Goal: Task Accomplishment & Management: Use online tool/utility

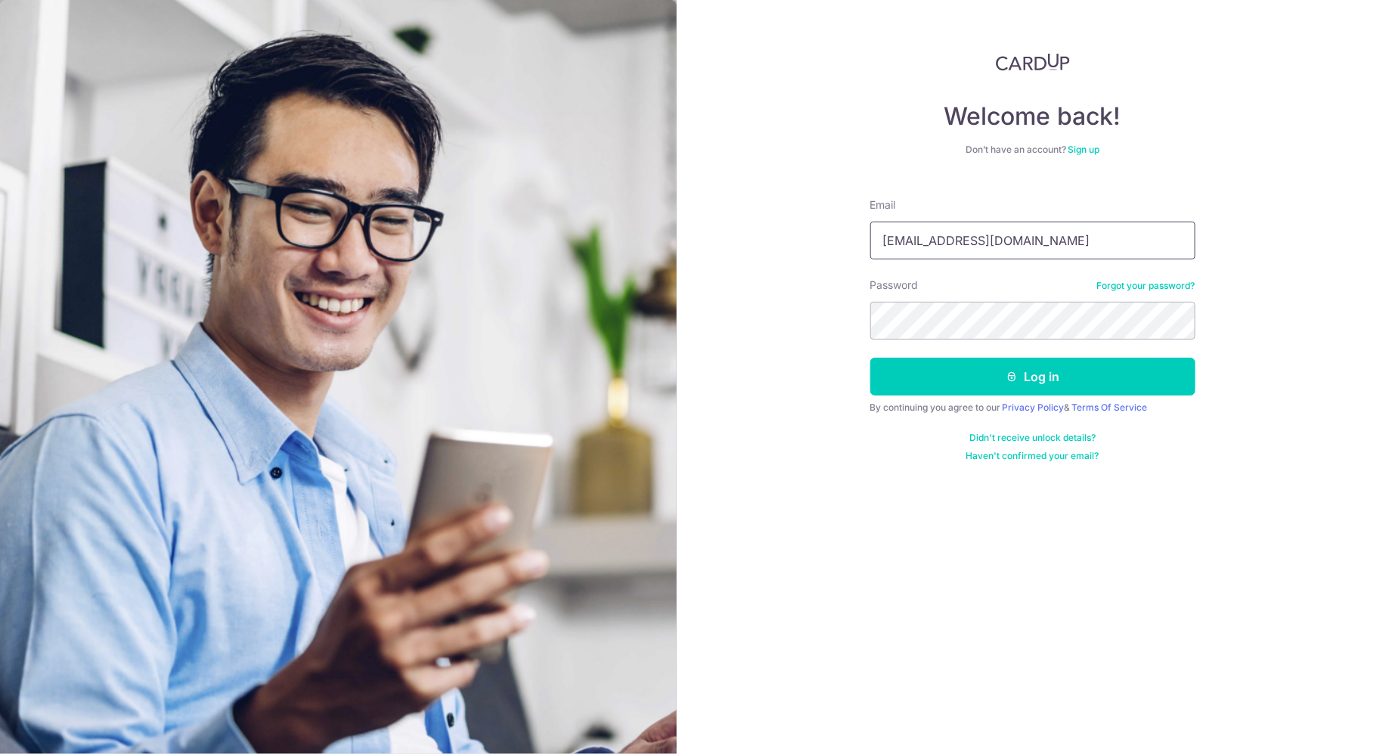
click at [1026, 250] on input "kennethneo.rz@gmail.com" at bounding box center [1033, 241] width 325 height 38
type input "[EMAIL_ADDRESS][DOMAIN_NAME]"
click at [1008, 383] on button "Log in" at bounding box center [1033, 377] width 325 height 38
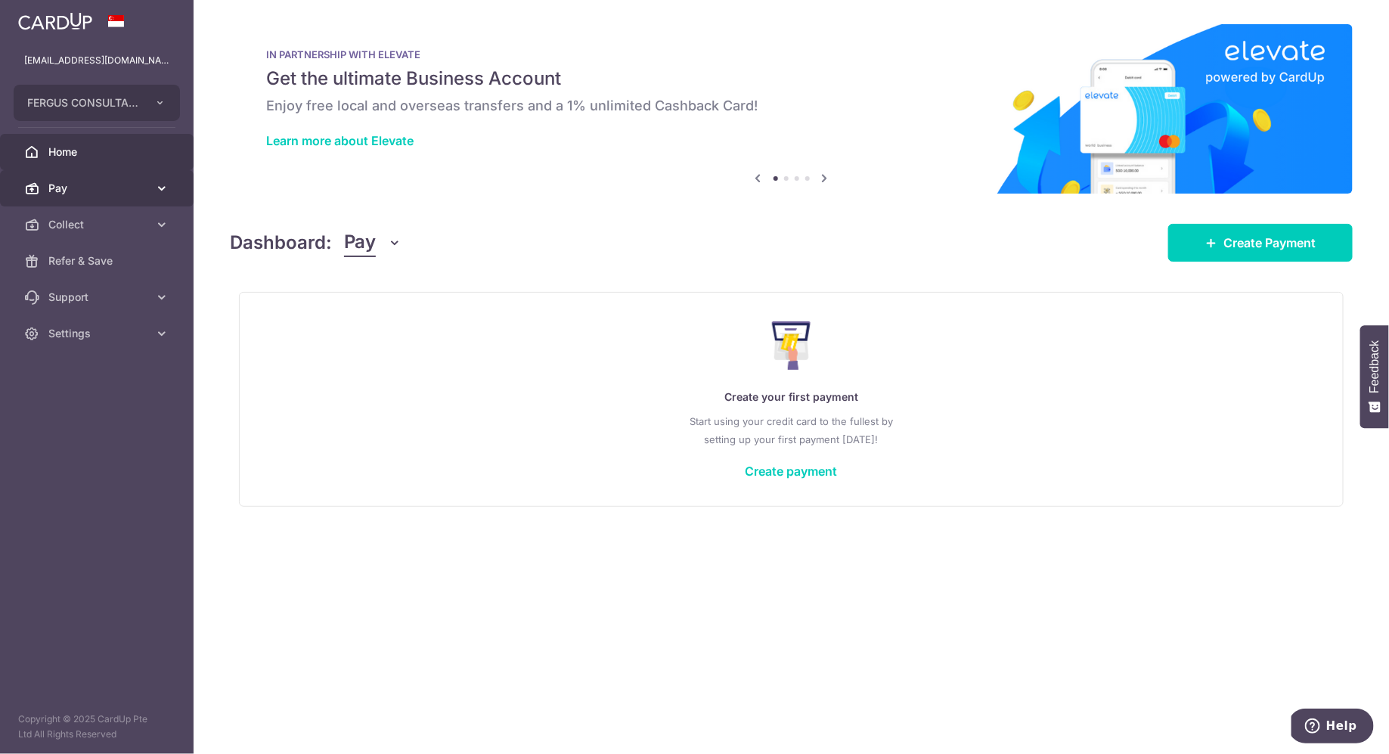
click at [158, 187] on icon at bounding box center [161, 188] width 15 height 15
click at [382, 247] on button "Pay" at bounding box center [373, 242] width 58 height 29
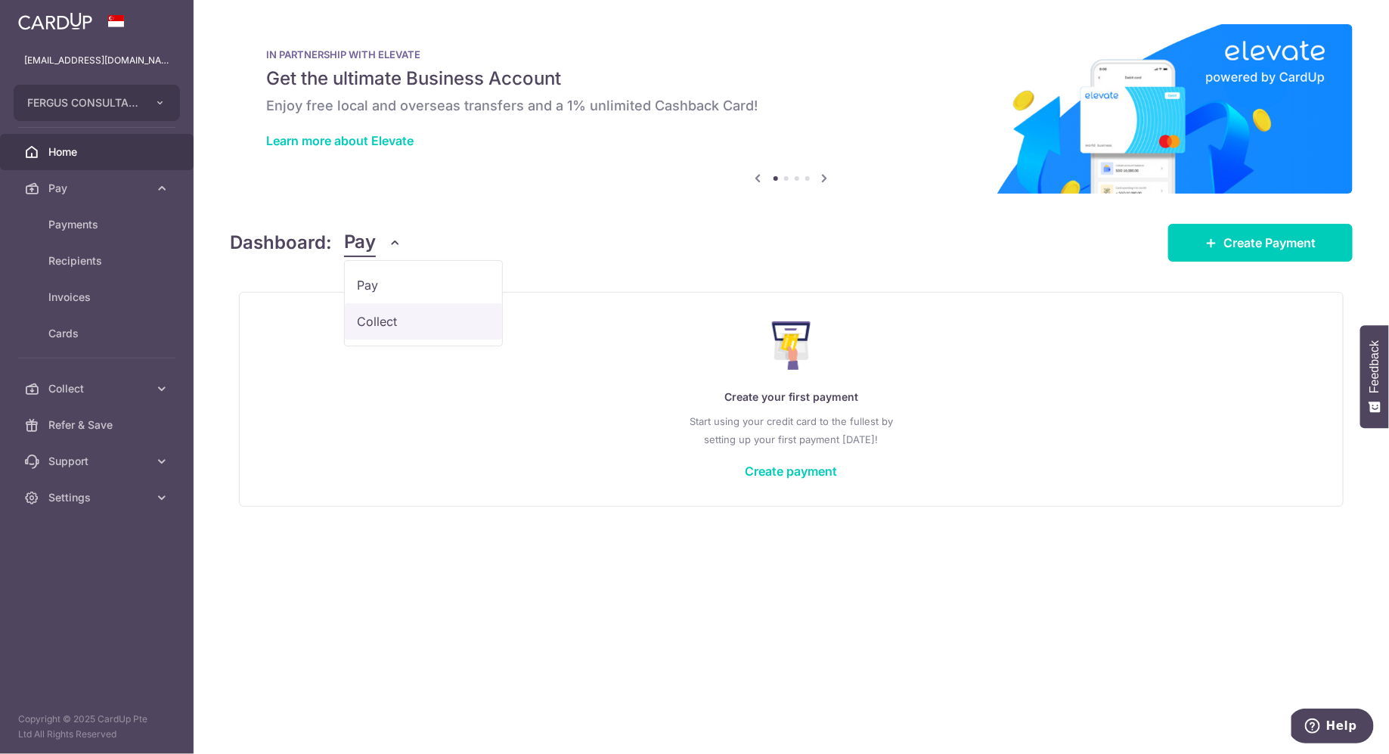
click at [376, 318] on link "Collect" at bounding box center [423, 321] width 157 height 36
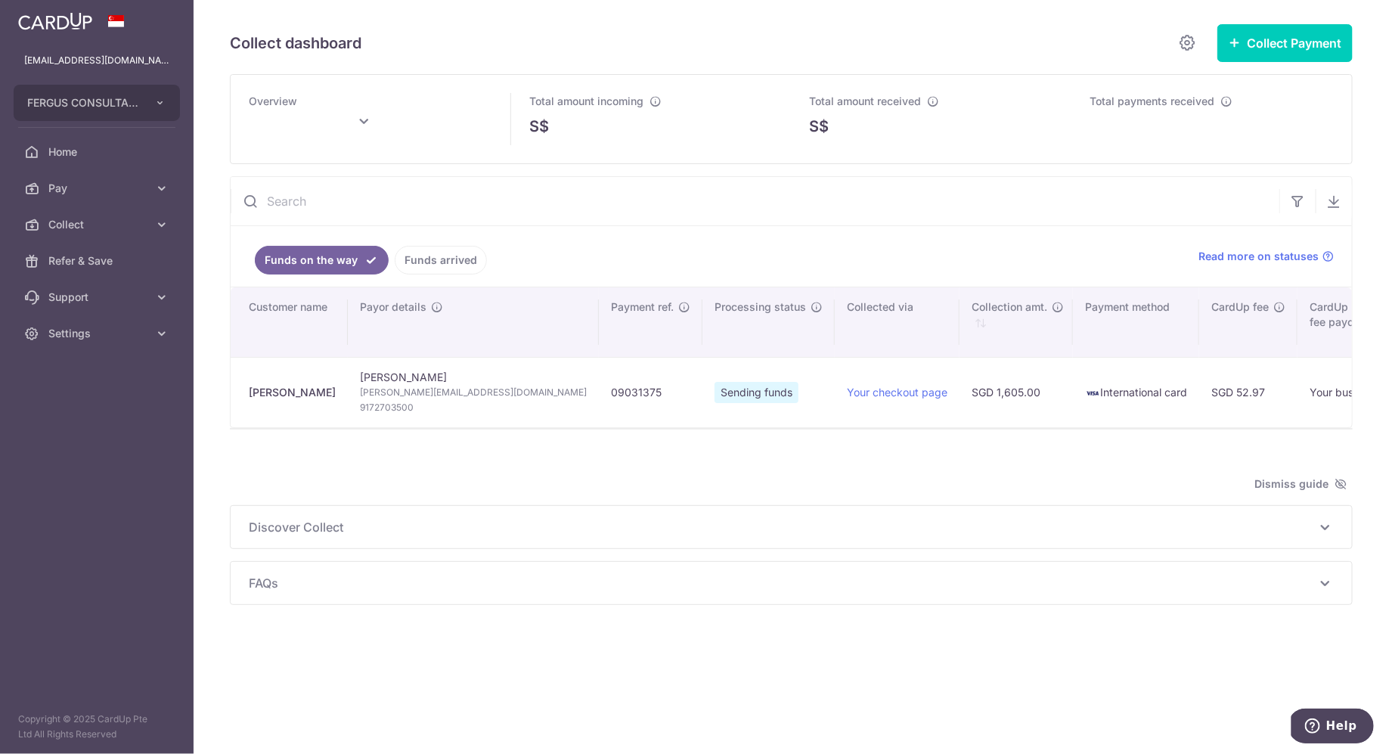
type input "[DATE]"
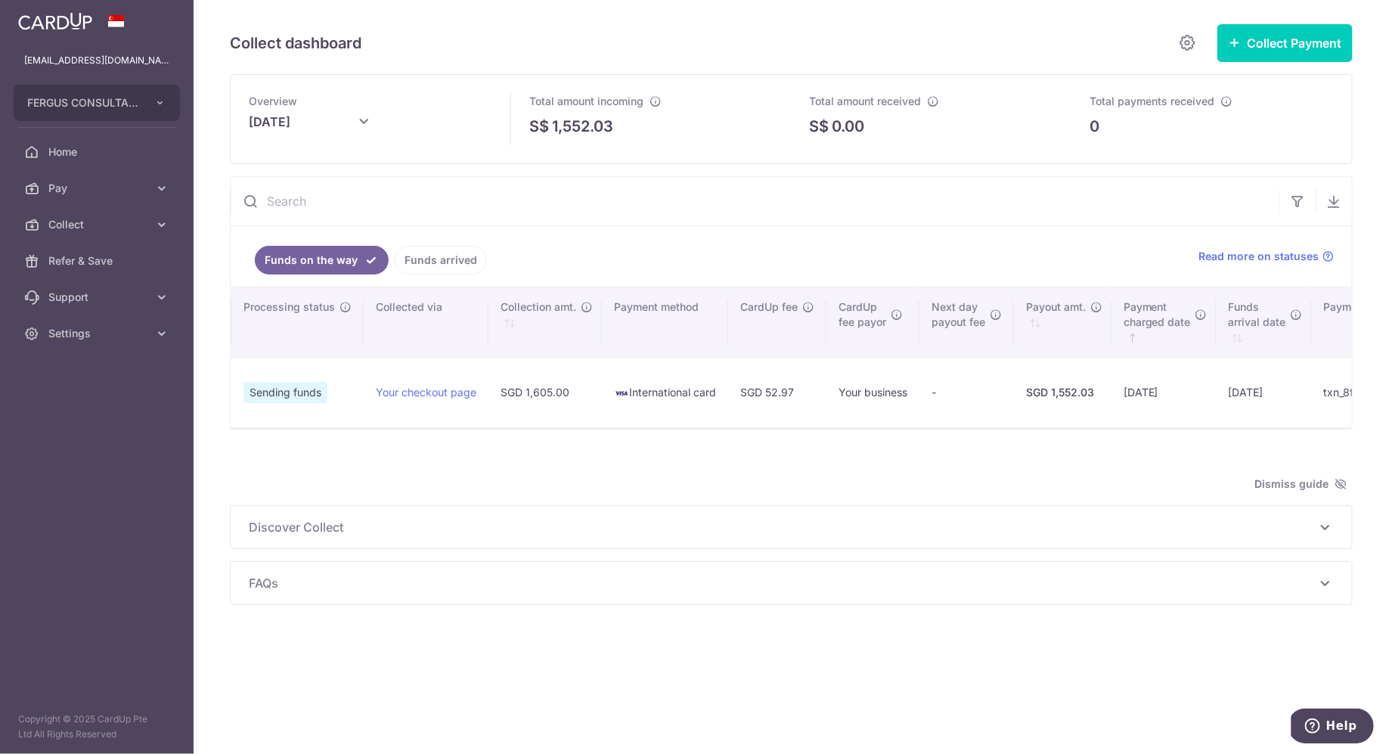
scroll to position [0, 474]
